Goal: Information Seeking & Learning: Learn about a topic

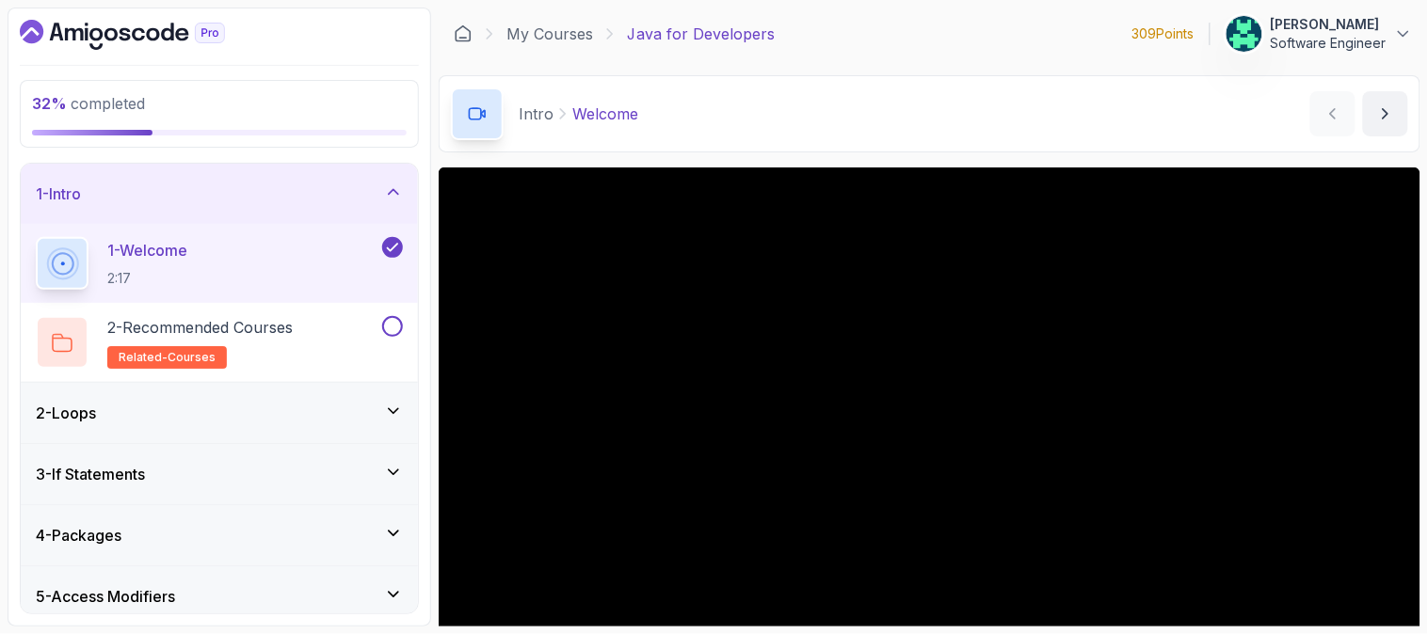
click at [390, 200] on icon at bounding box center [393, 192] width 19 height 19
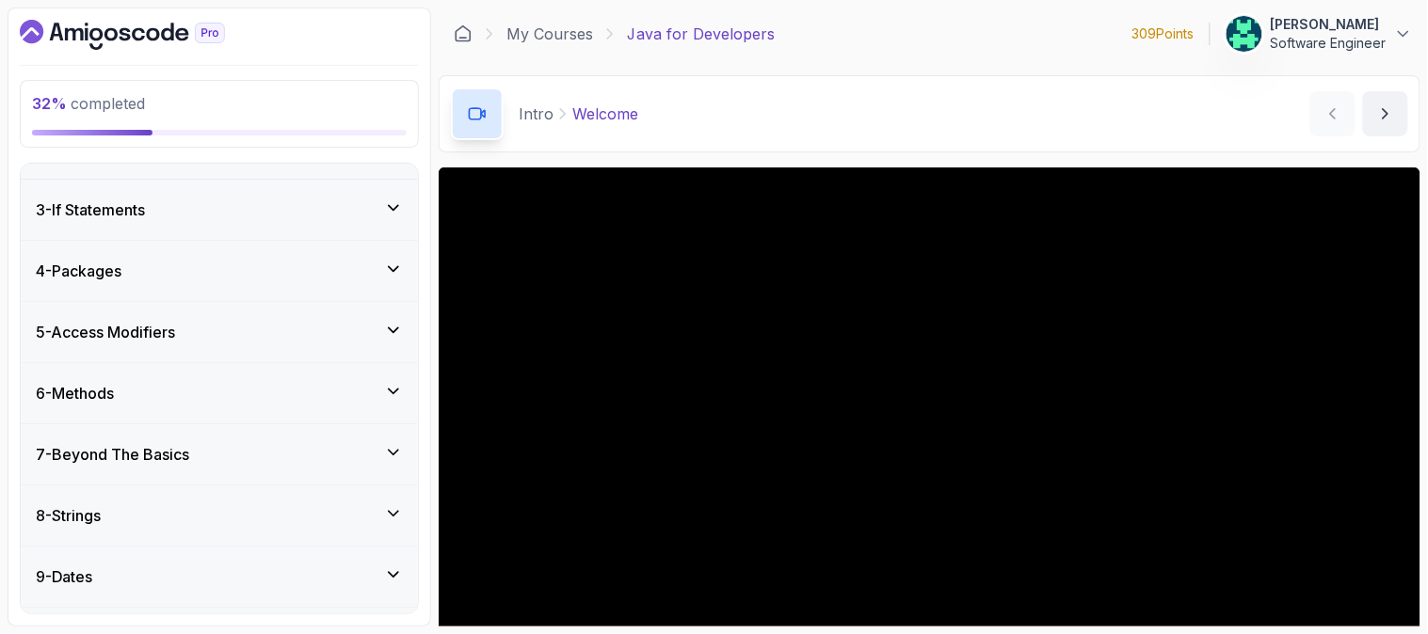
scroll to position [209, 0]
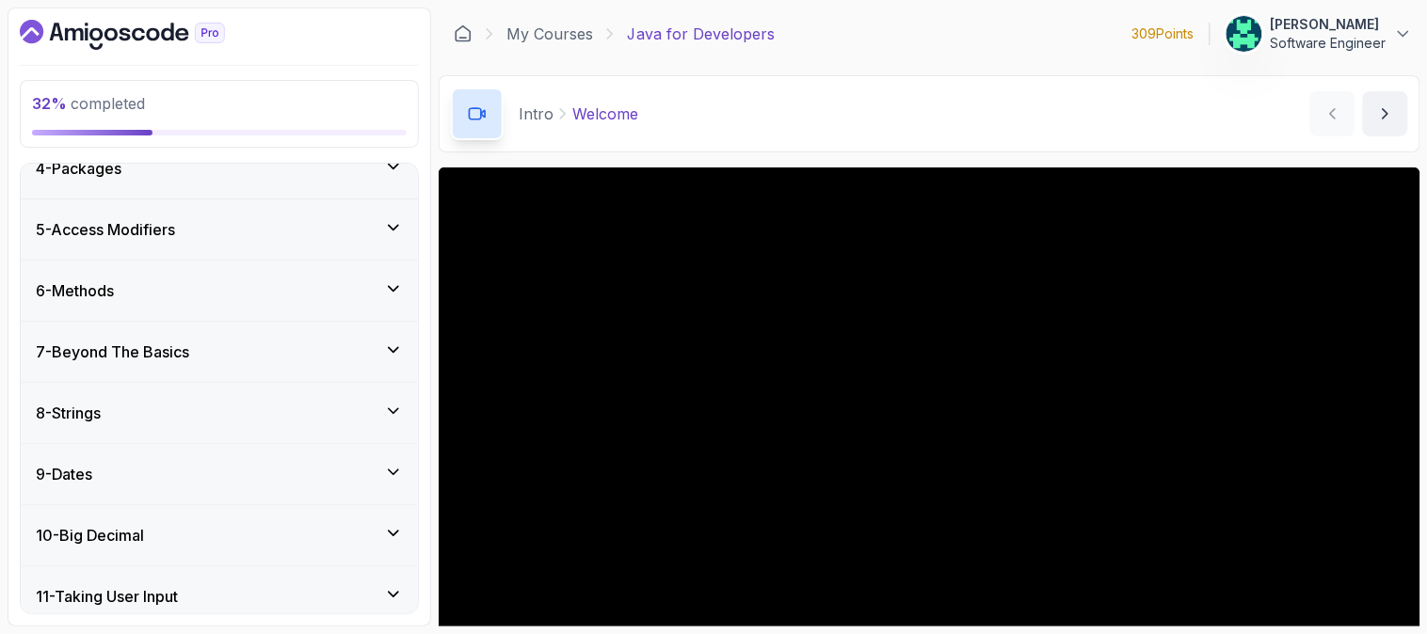
click at [389, 349] on icon at bounding box center [393, 350] width 9 height 5
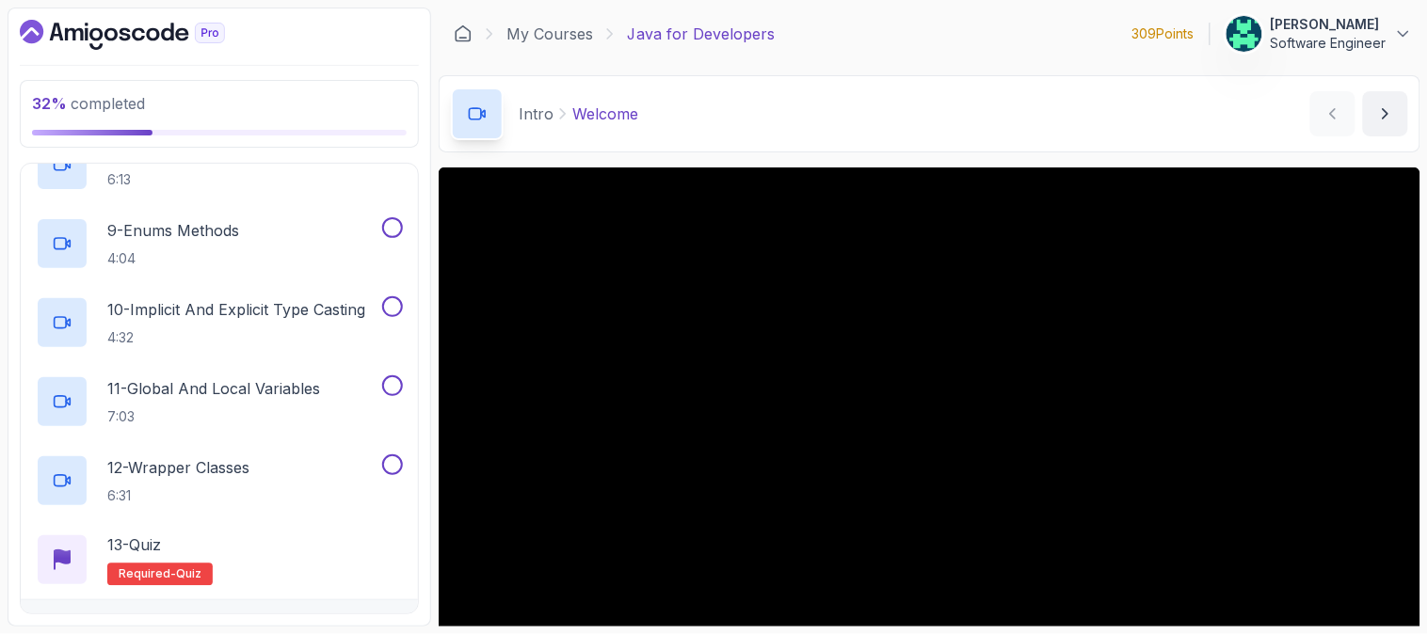
scroll to position [836, 0]
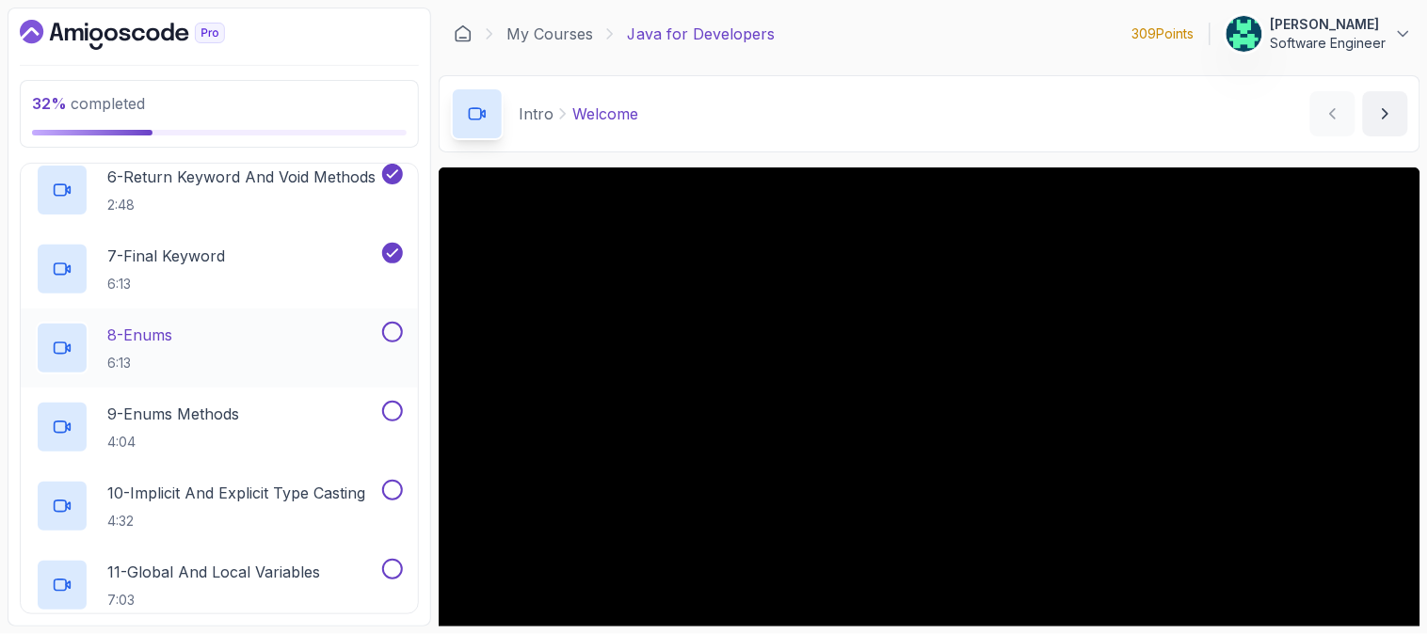
click at [242, 337] on div "8 - Enums 6:13" at bounding box center [207, 348] width 343 height 53
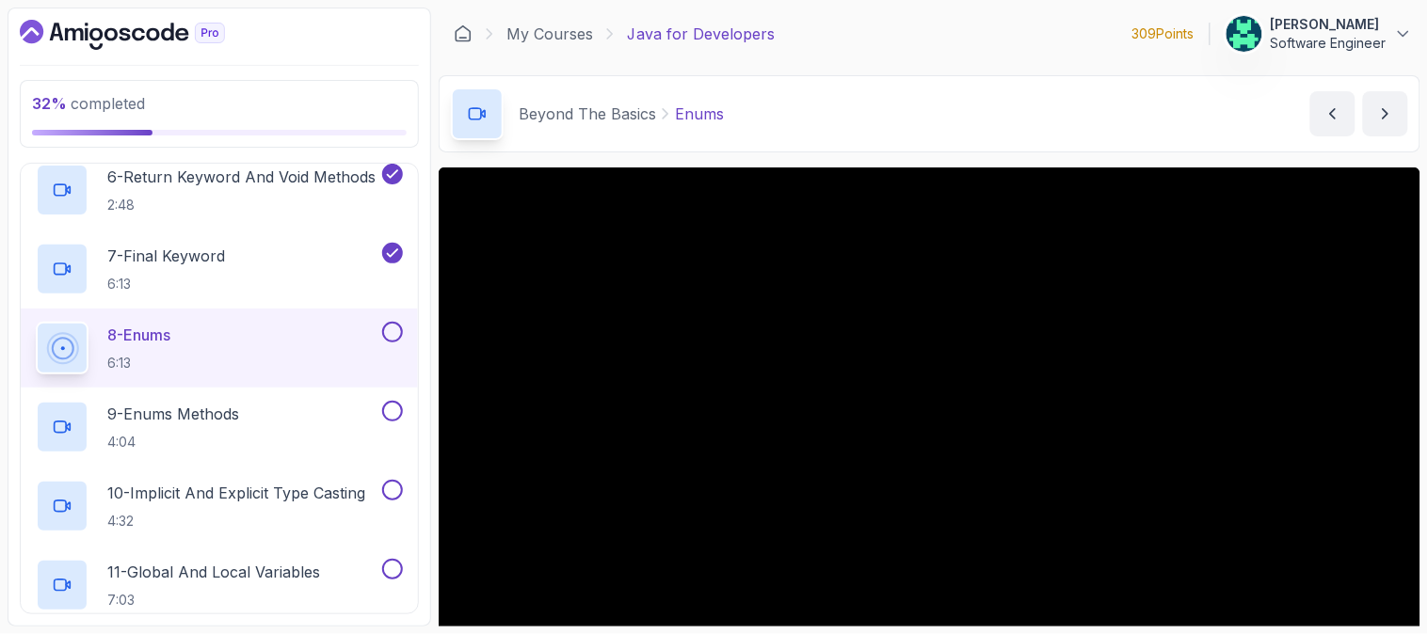
click at [1007, 30] on div "My Courses Java for Developers 309 Points [PERSON_NAME] Software Engineer" at bounding box center [929, 34] width 981 height 53
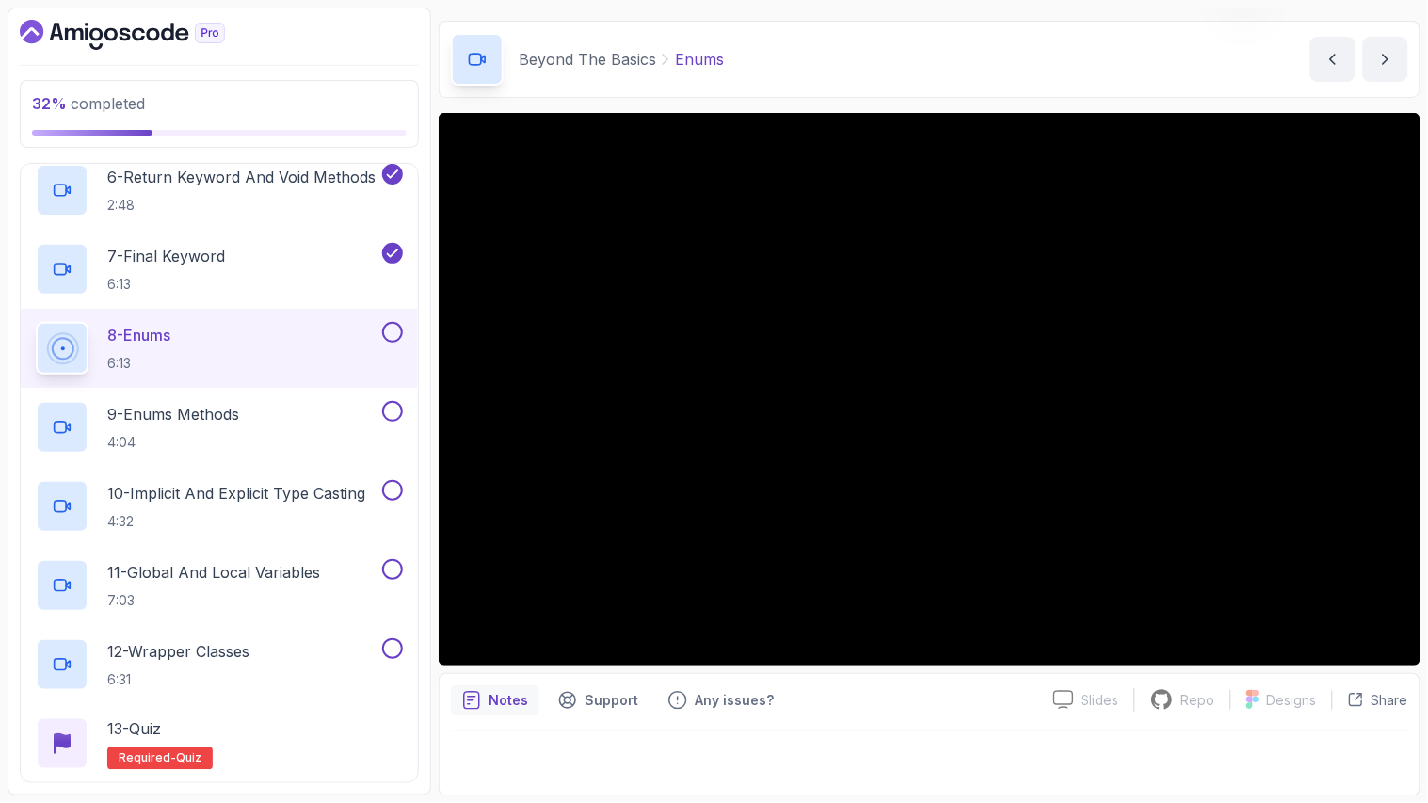
scroll to position [223, 0]
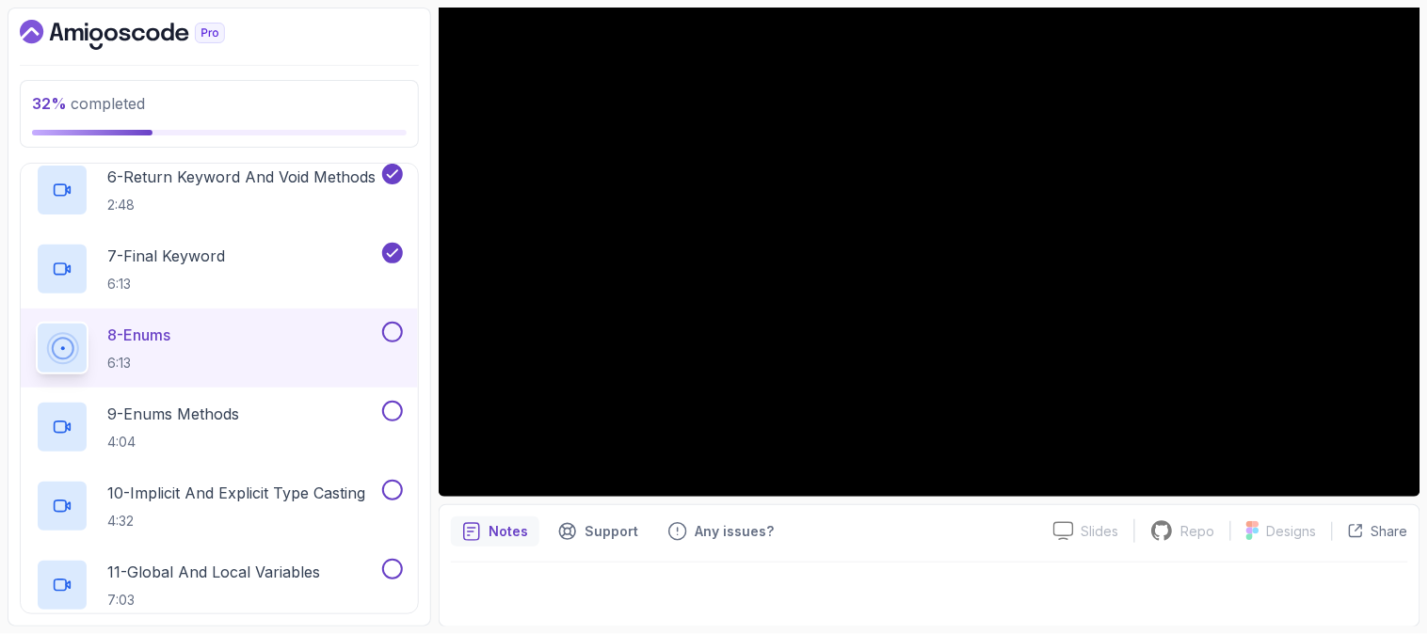
click at [1205, 604] on div at bounding box center [929, 589] width 957 height 53
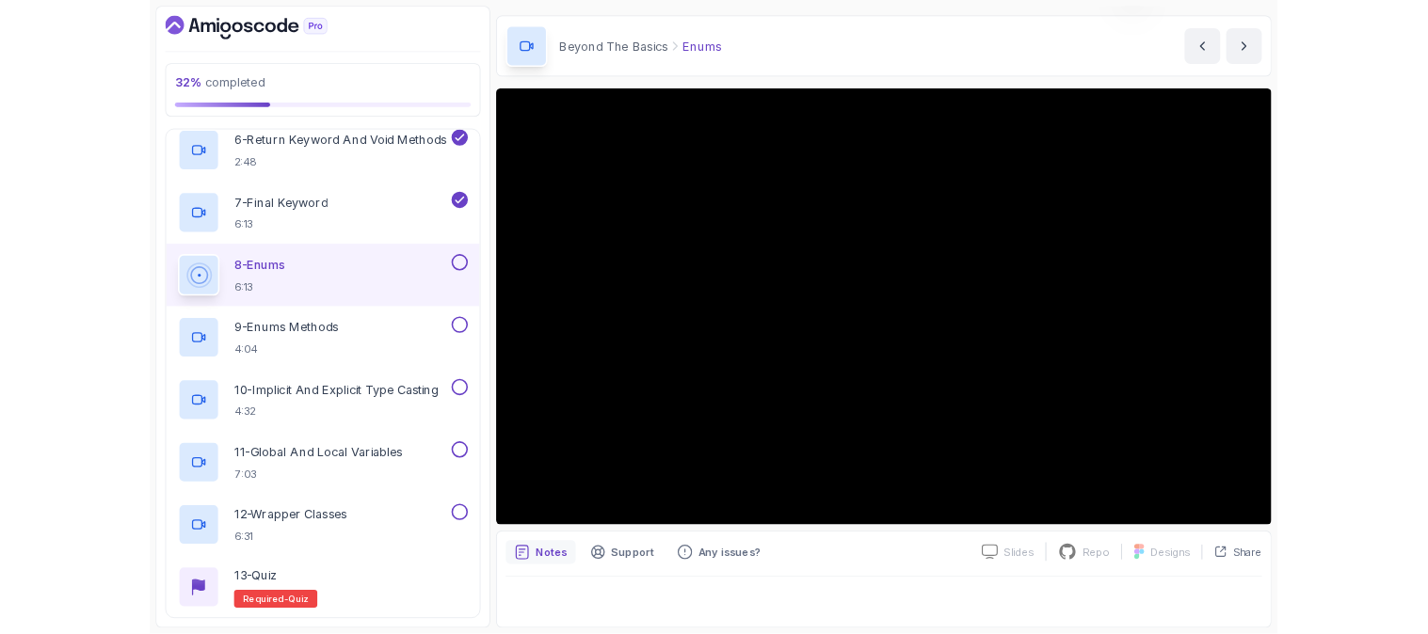
scroll to position [55, 0]
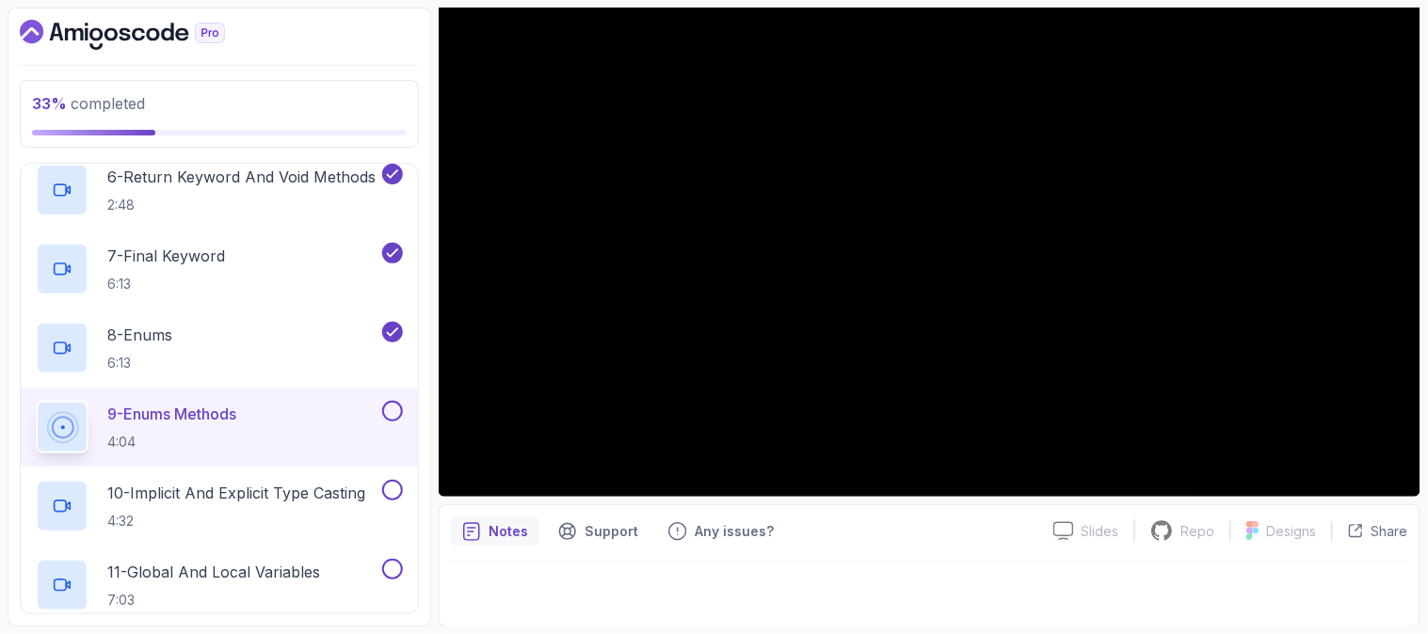
scroll to position [55, 0]
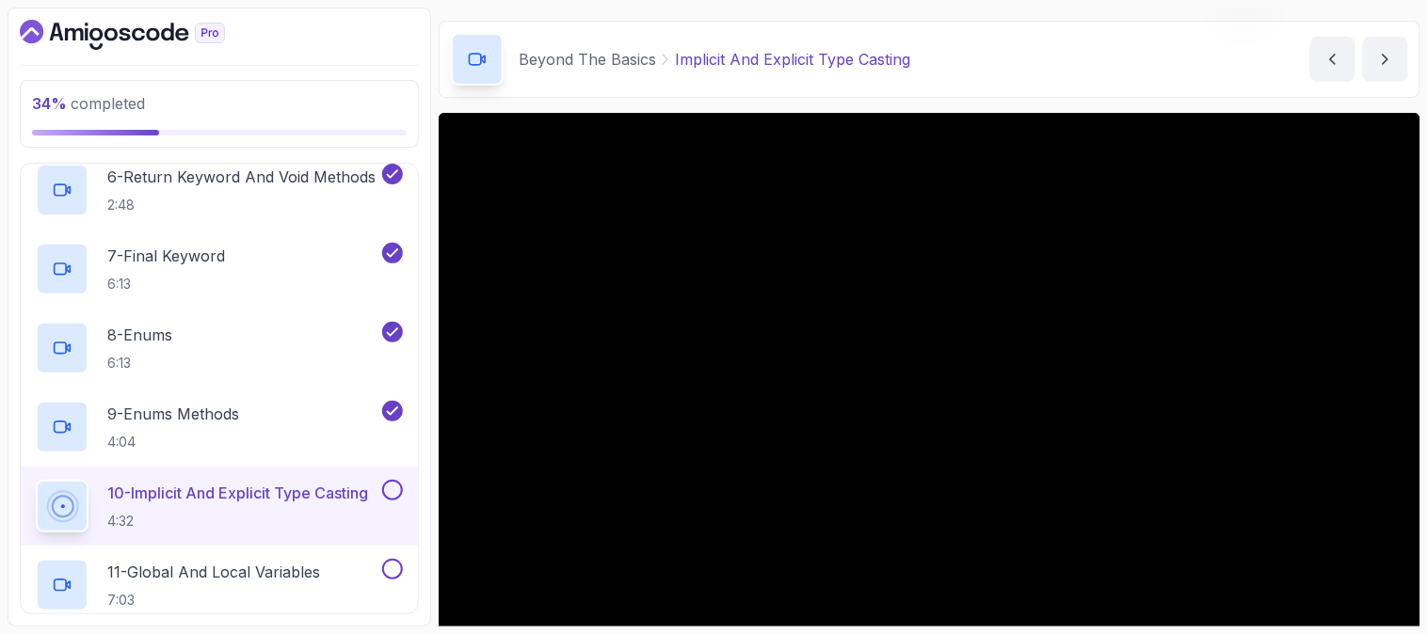
click at [1090, 75] on div "Beyond The Basics Implicit And Explicit Type Casting Implicit And Explicit Type…" at bounding box center [929, 59] width 981 height 77
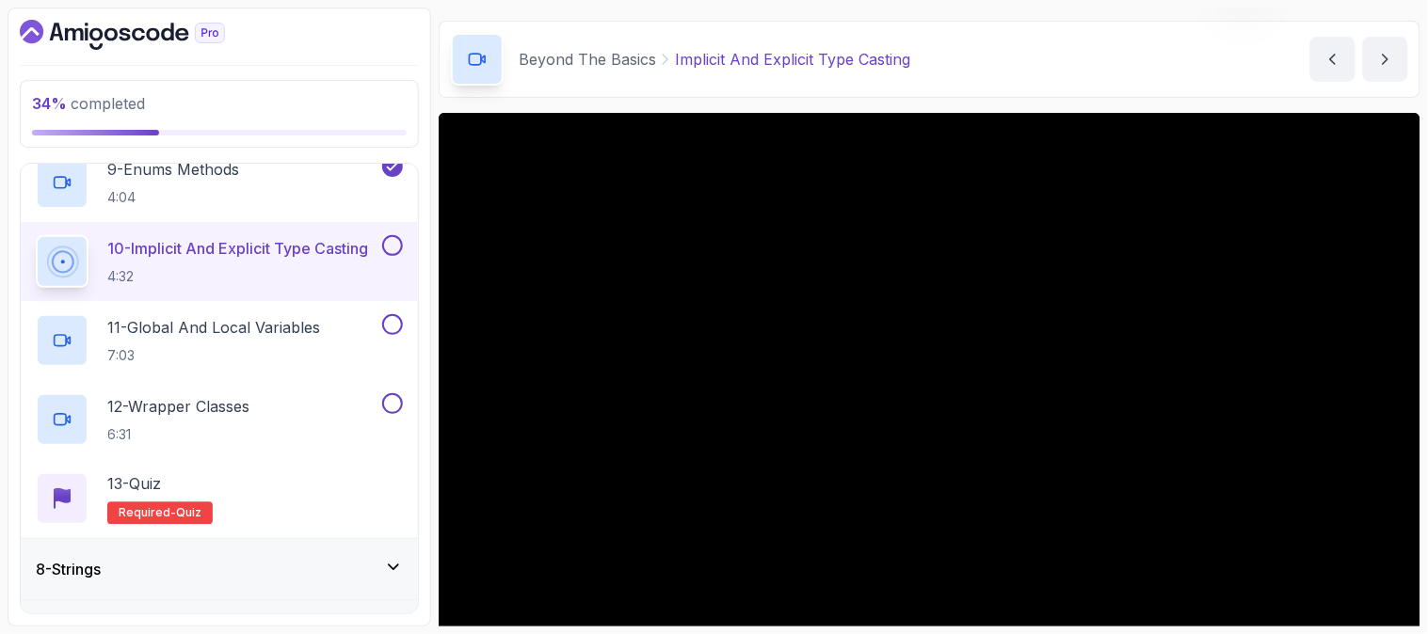
scroll to position [1045, 0]
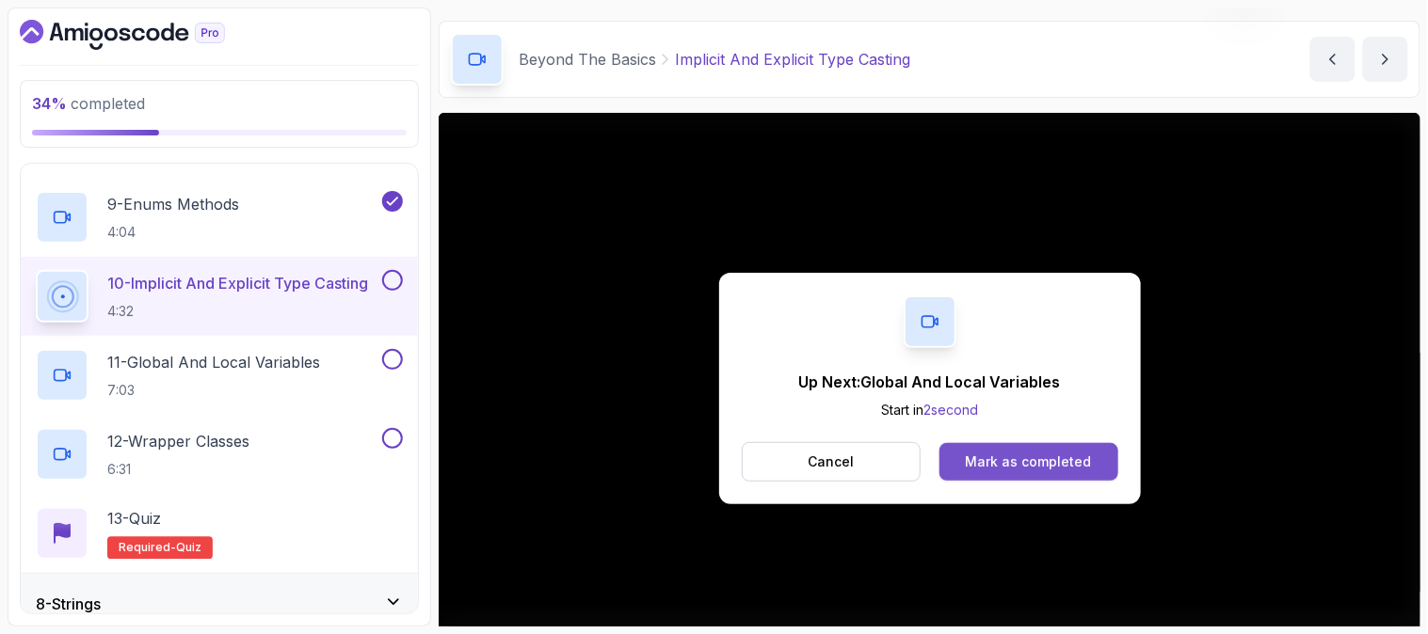
click at [1002, 457] on div "Mark as completed" at bounding box center [1028, 462] width 126 height 19
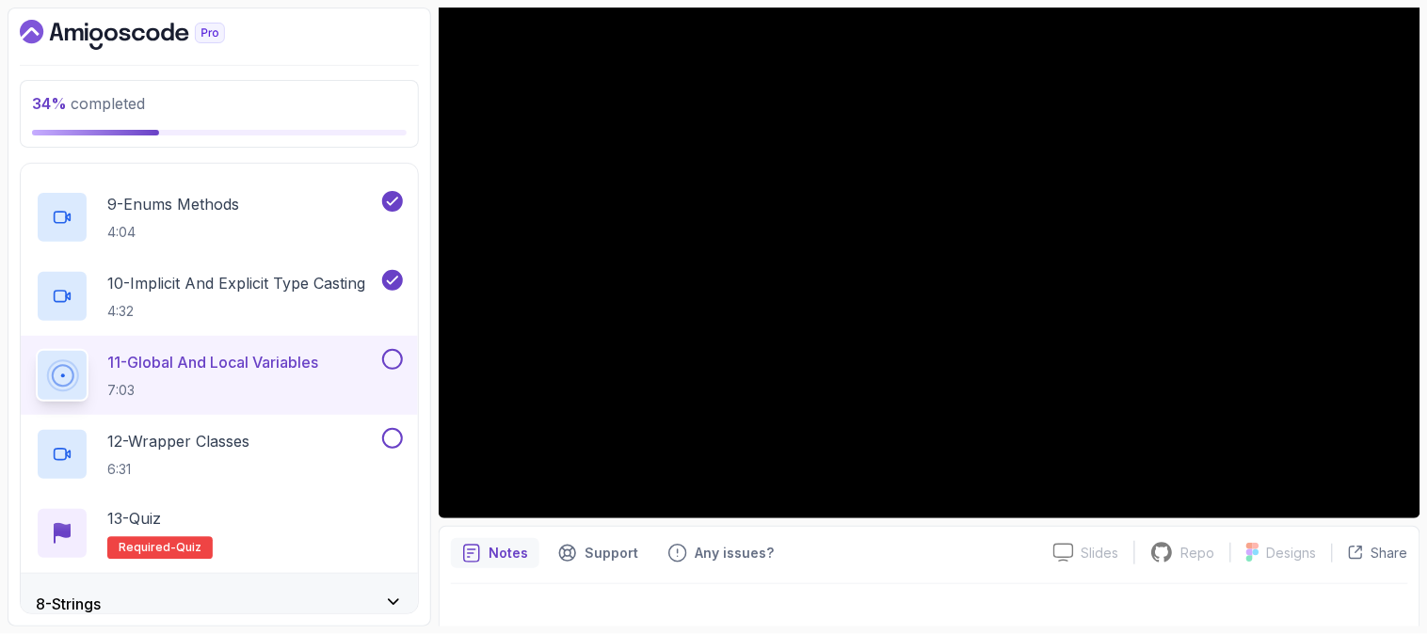
scroll to position [223, 0]
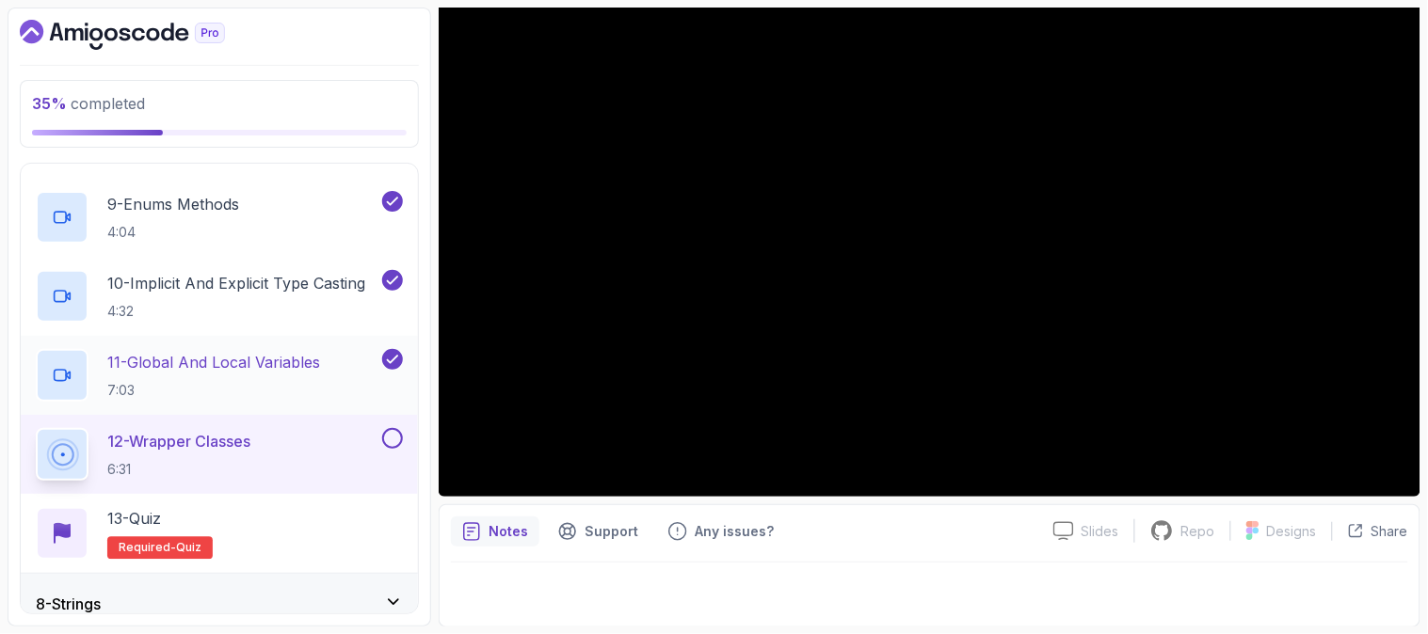
click at [276, 360] on p "11 - Global And Local Variables" at bounding box center [213, 362] width 213 height 23
